Goal: Check status: Check status

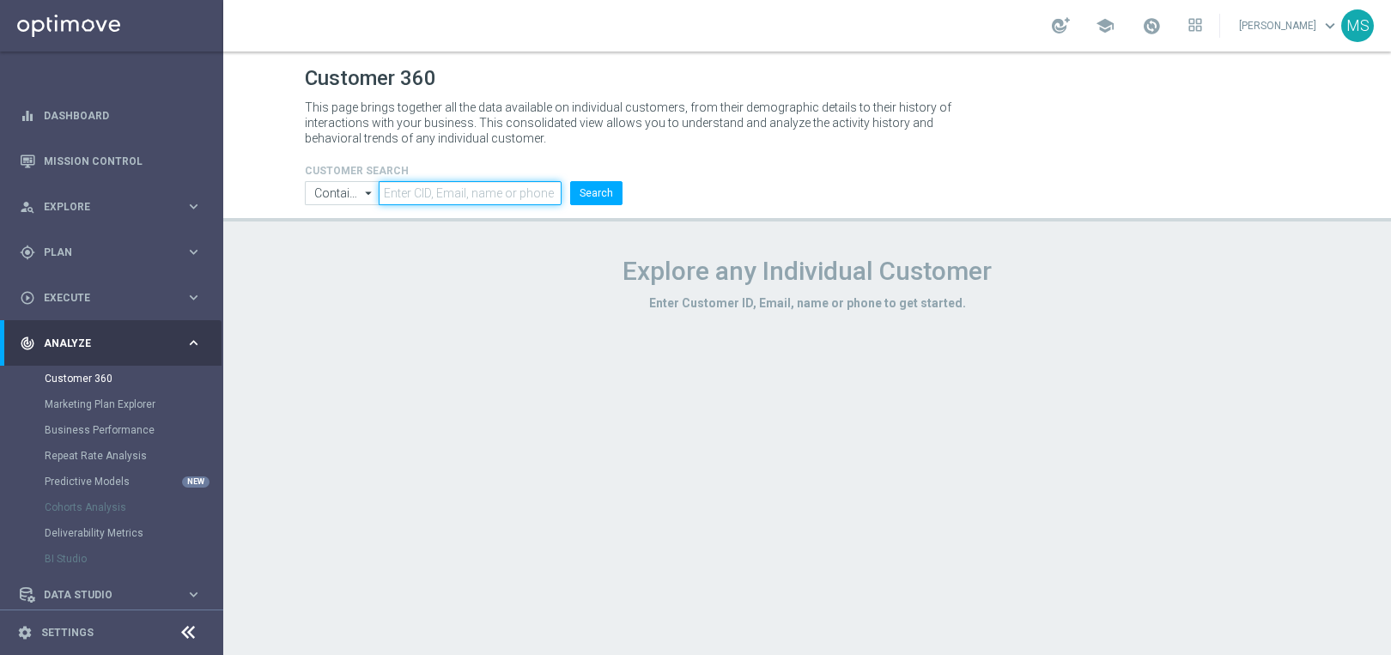
click at [435, 191] on input "text" at bounding box center [470, 193] width 183 height 24
paste input "2551299"
type input "2551299"
click at [570, 181] on button "Search" at bounding box center [596, 193] width 52 height 24
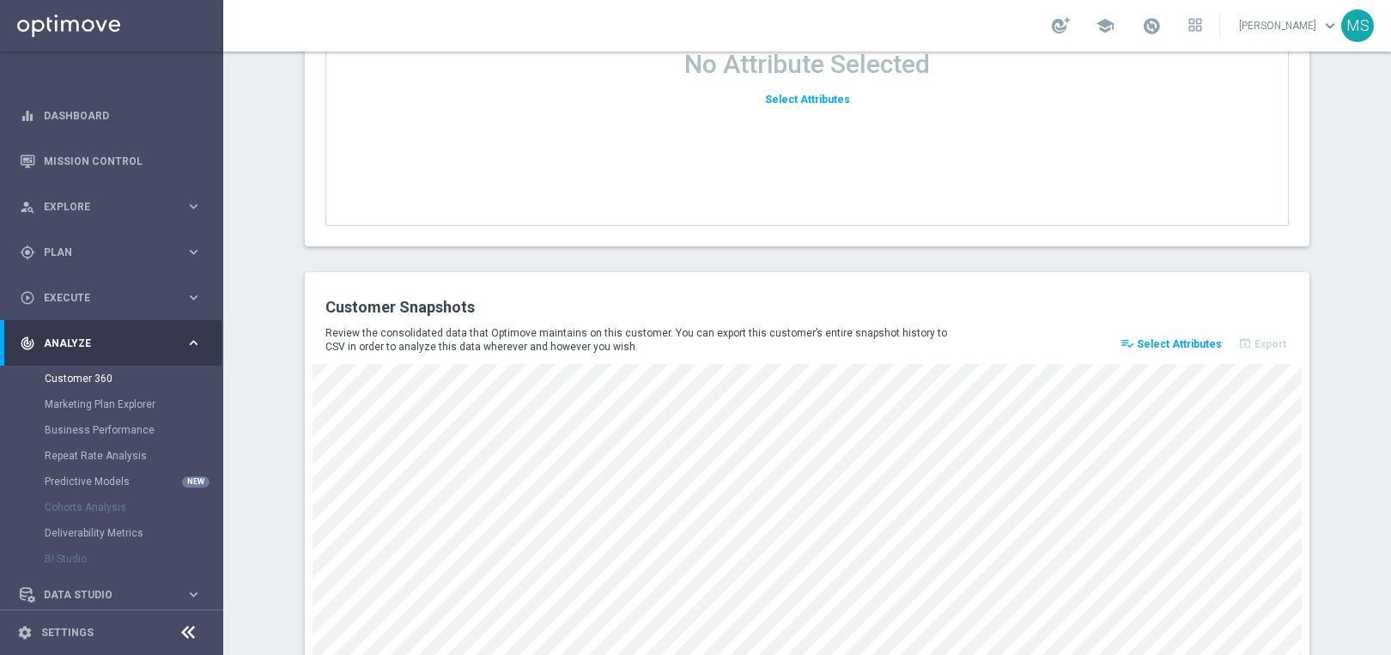
scroll to position [2328, 0]
